Goal: Check status: Check status

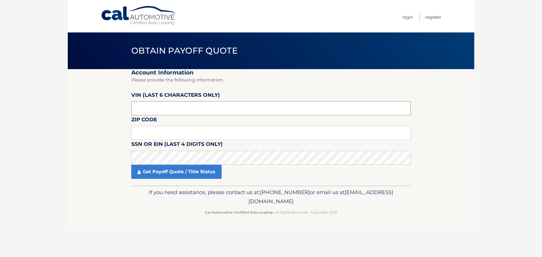
click at [174, 111] on input "text" at bounding box center [270, 108] width 279 height 14
paste input "141087"
type input "141087"
click at [169, 137] on input "text" at bounding box center [270, 133] width 279 height 14
type input "11766"
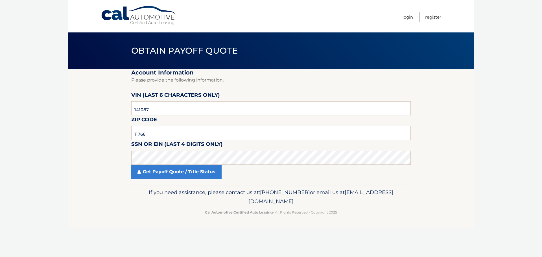
click at [168, 180] on fieldset "Account Information Please provide the following information. [PERSON_NAME] (la…" at bounding box center [270, 127] width 279 height 117
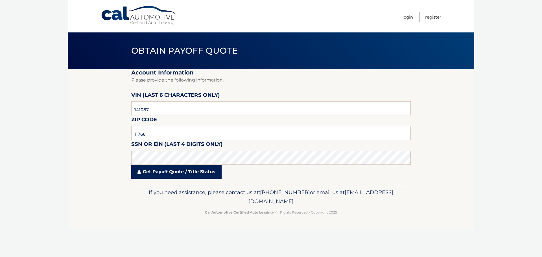
click at [168, 176] on link "Get Payoff Quote / Title Status" at bounding box center [176, 172] width 90 height 14
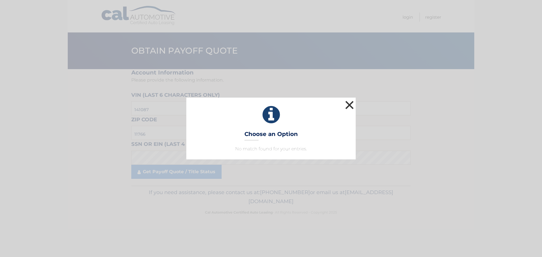
click at [346, 107] on button "×" at bounding box center [349, 104] width 11 height 11
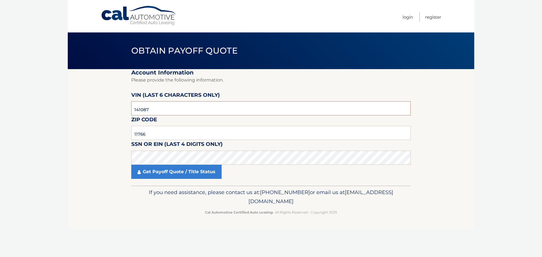
click at [167, 108] on input "141087" at bounding box center [270, 108] width 279 height 14
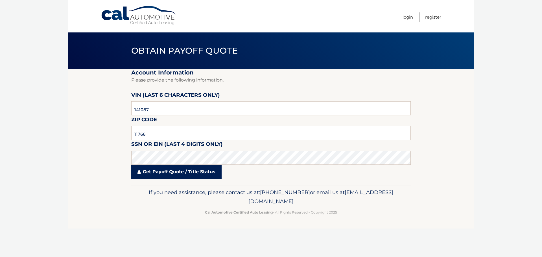
click at [171, 171] on link "Get Payoff Quote / Title Status" at bounding box center [176, 172] width 90 height 14
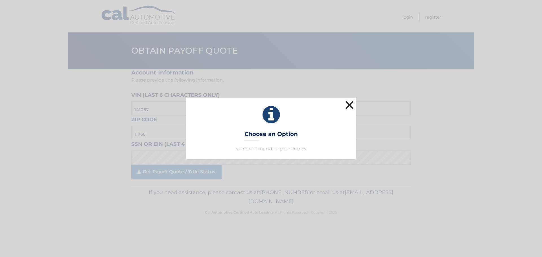
click at [347, 103] on button "×" at bounding box center [349, 104] width 11 height 11
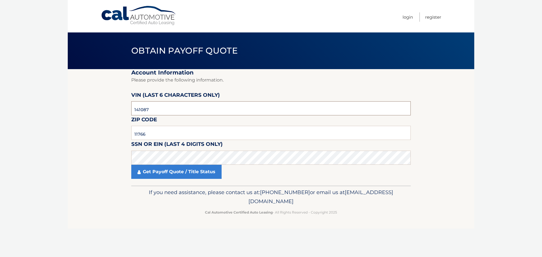
drag, startPoint x: 149, startPoint y: 113, endPoint x: 133, endPoint y: 114, distance: 15.9
click at [133, 114] on input "141087" at bounding box center [270, 108] width 279 height 14
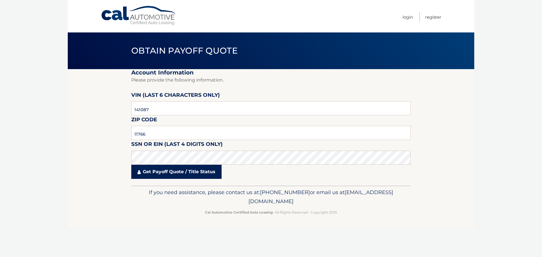
click at [161, 172] on link "Get Payoff Quote / Title Status" at bounding box center [176, 172] width 90 height 14
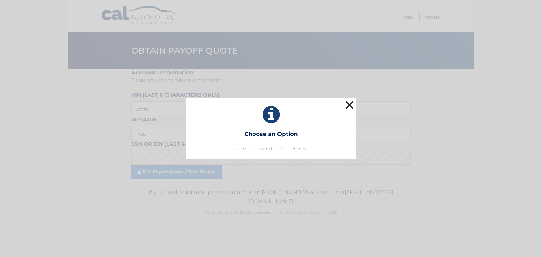
click at [347, 106] on button "×" at bounding box center [349, 104] width 11 height 11
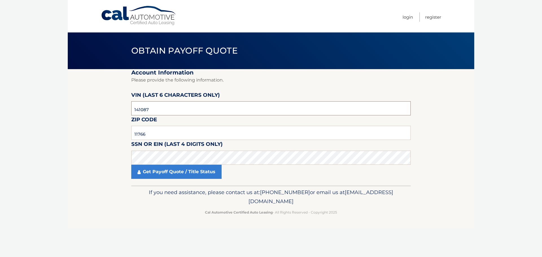
drag, startPoint x: 170, startPoint y: 108, endPoint x: 134, endPoint y: 107, distance: 36.4
click at [134, 107] on input "141087" at bounding box center [270, 108] width 279 height 14
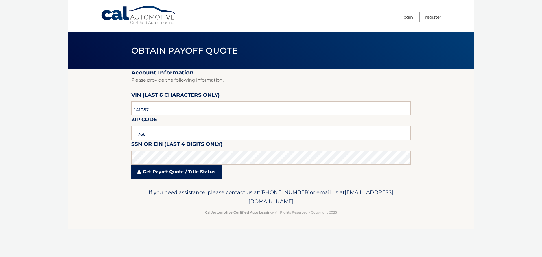
click at [184, 174] on link "Get Payoff Quote / Title Status" at bounding box center [176, 172] width 90 height 14
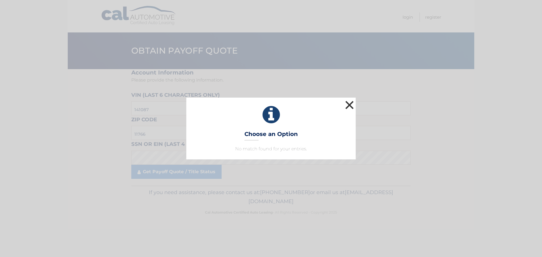
click at [348, 103] on button "×" at bounding box center [349, 104] width 11 height 11
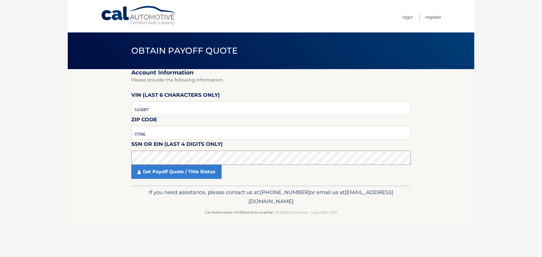
click at [118, 161] on section "Account Information Please provide the following information. [PERSON_NAME] (la…" at bounding box center [271, 127] width 407 height 117
click button "For Originating Dealer" at bounding box center [0, 0] width 0 height 0
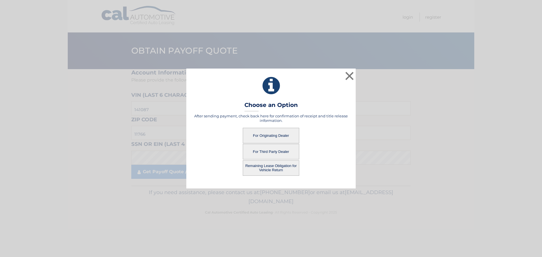
click at [287, 134] on button "For Originating Dealer" at bounding box center [271, 136] width 56 height 16
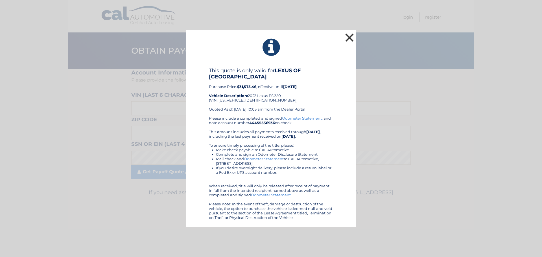
drag, startPoint x: 348, startPoint y: 38, endPoint x: 334, endPoint y: 127, distance: 90.5
click at [348, 38] on button "×" at bounding box center [349, 37] width 11 height 11
